Goal: Navigation & Orientation: Find specific page/section

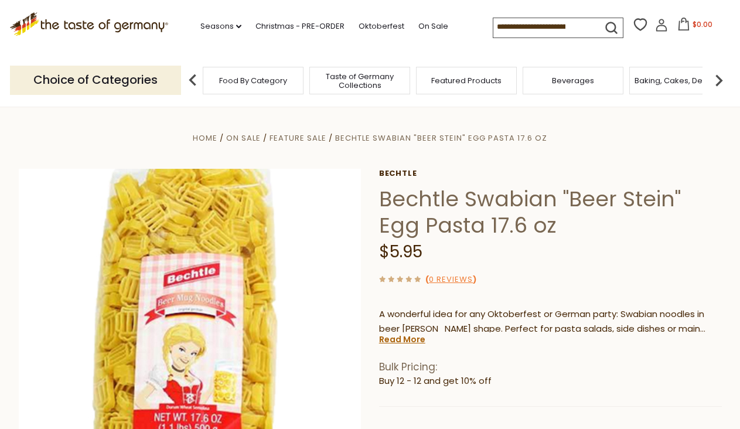
click at [248, 81] on span "Food By Category" at bounding box center [253, 80] width 68 height 9
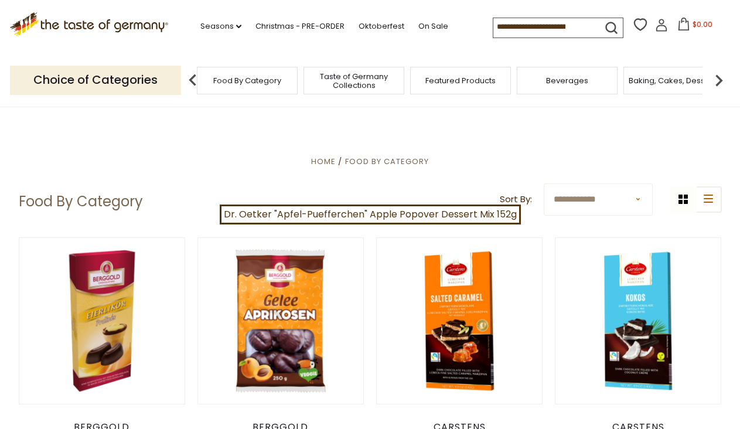
click at [231, 81] on span "Food By Category" at bounding box center [247, 80] width 68 height 9
click at [503, 28] on input at bounding box center [542, 26] width 99 height 16
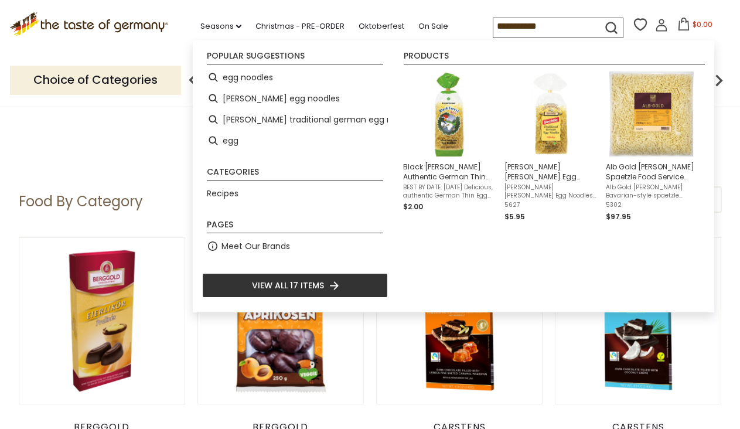
scroll to position [3, 0]
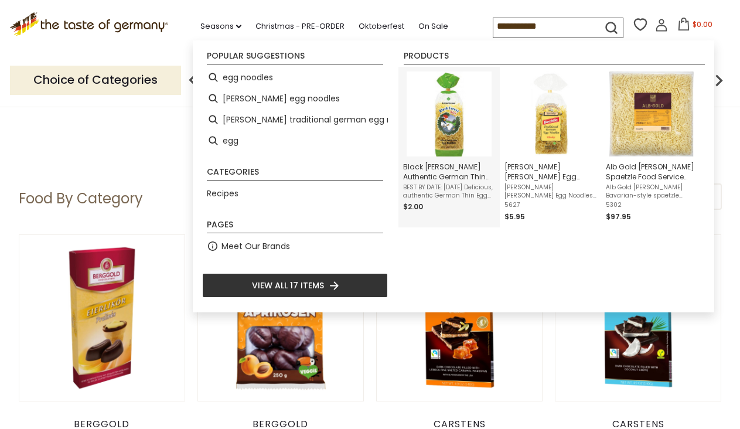
type input "**********"
click at [448, 103] on img "Black Forest Girl Authentic German Thin Egg Noodles 16 oz. - DEAL" at bounding box center [449, 113] width 85 height 85
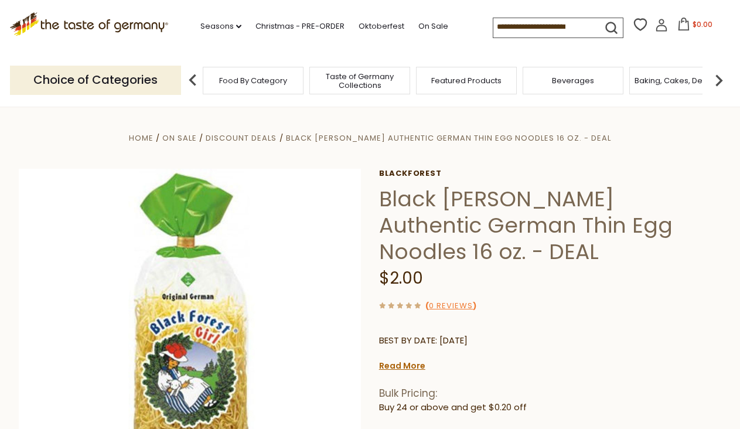
click at [509, 29] on input at bounding box center [542, 26] width 99 height 16
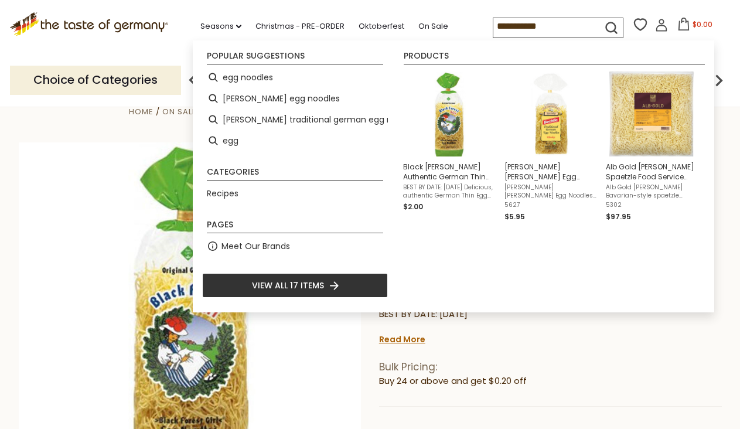
scroll to position [28, 0]
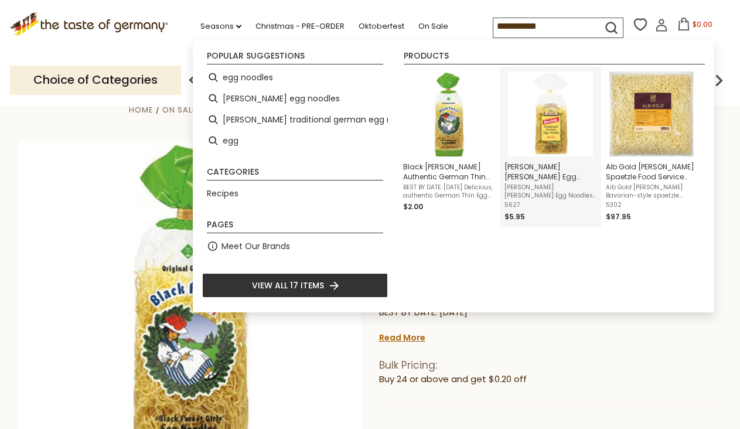
type input "**********"
click at [545, 100] on img "Bechtle Klusky Egg Noodles - 17.6 oz." at bounding box center [550, 113] width 85 height 85
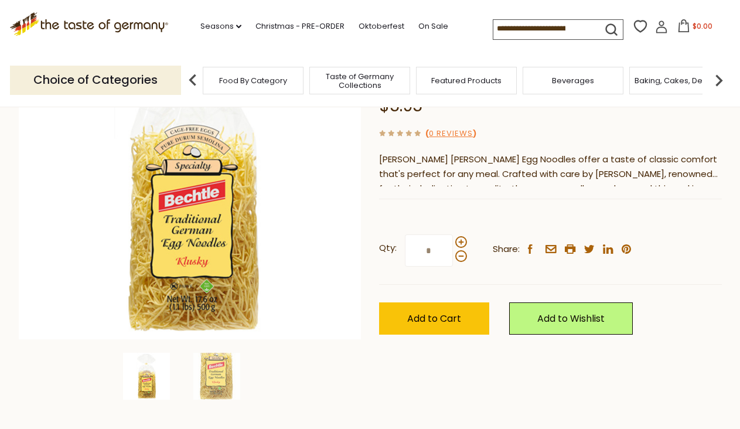
scroll to position [166, 0]
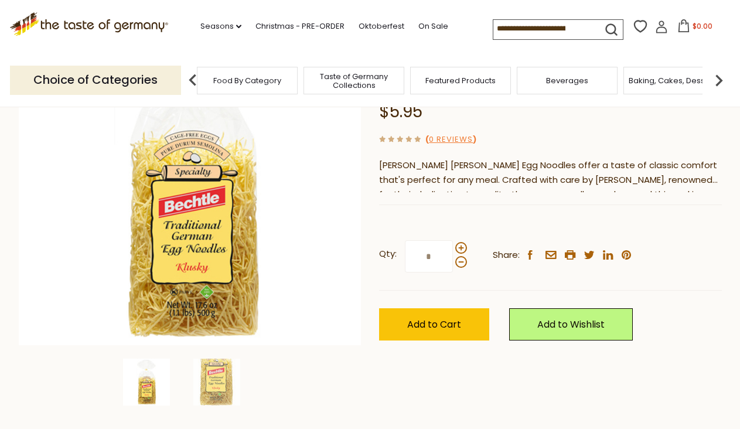
click at [446, 83] on span "Featured Products" at bounding box center [460, 80] width 70 height 9
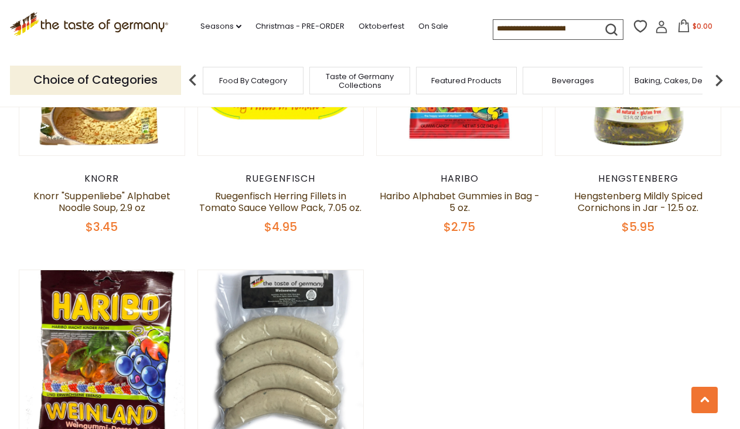
scroll to position [825, 0]
